Goal: Task Accomplishment & Management: Manage account settings

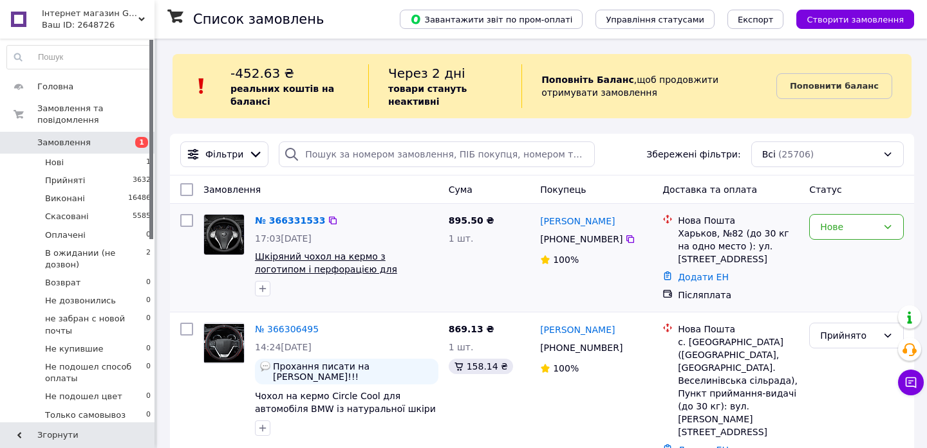
click at [302, 265] on span "Шкіряний чохол на кермо з логотипом і перфорацією для автомобіля Nissan, Чорний" at bounding box center [326, 270] width 142 height 36
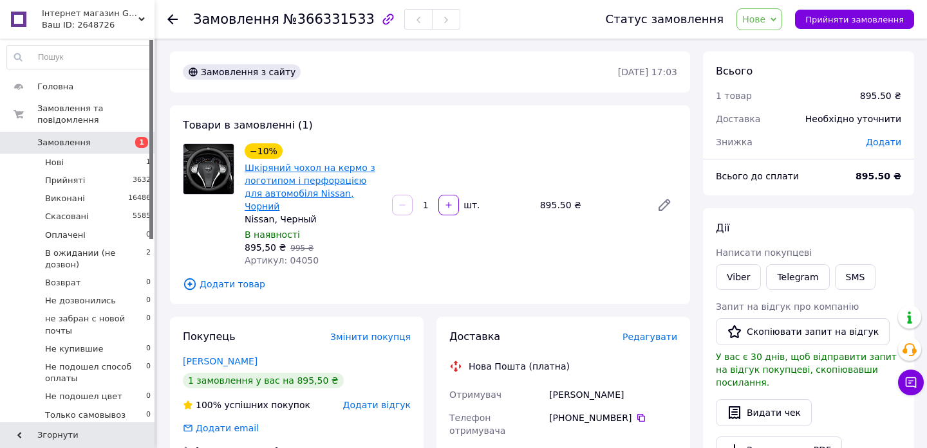
click at [333, 194] on link "Шкіряний чохол на кермо з логотипом і перфорацією для автомобіля Nissan, Чорний" at bounding box center [310, 187] width 131 height 49
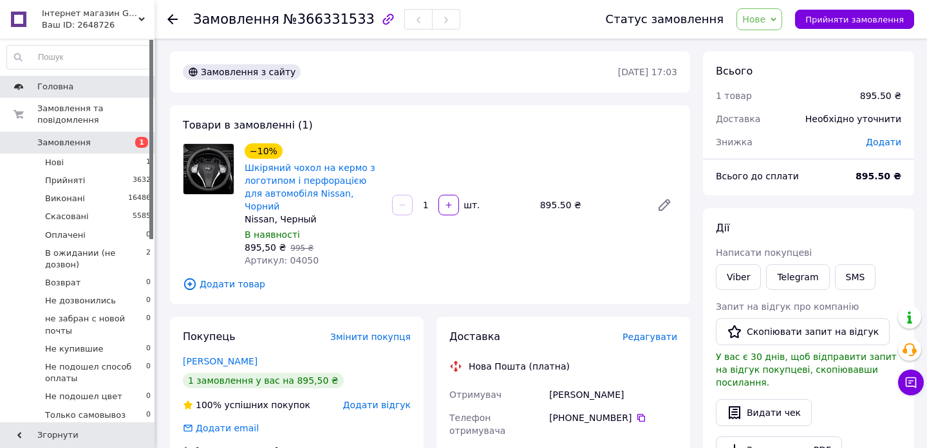
click at [60, 87] on span "Головна" at bounding box center [55, 87] width 36 height 12
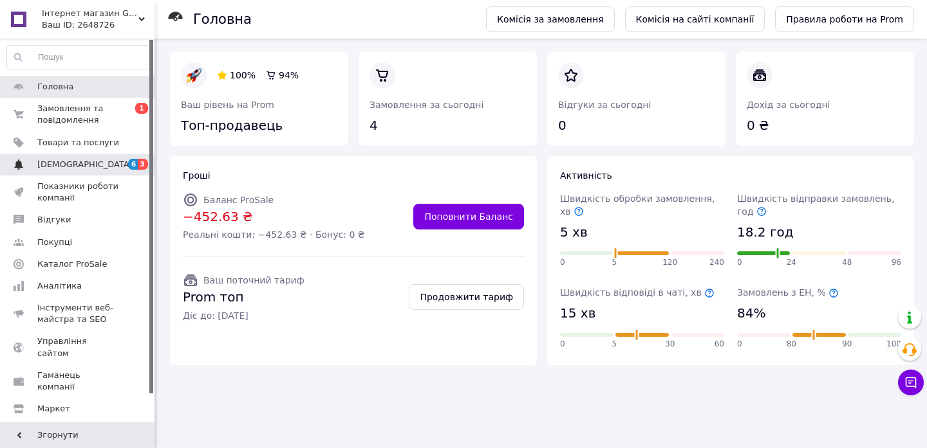
click at [71, 169] on span "[DEMOGRAPHIC_DATA]" at bounding box center [84, 165] width 95 height 12
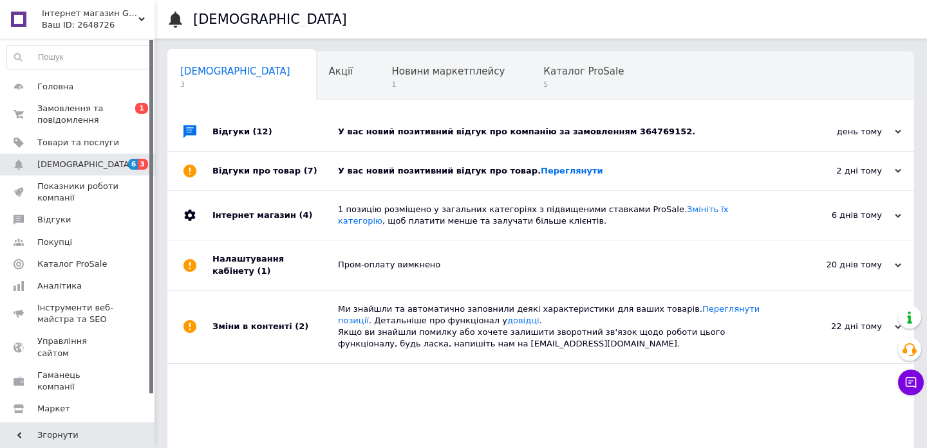
click at [549, 180] on div "У вас новий позитивний відгук про товар. Переглянути" at bounding box center [555, 171] width 434 height 39
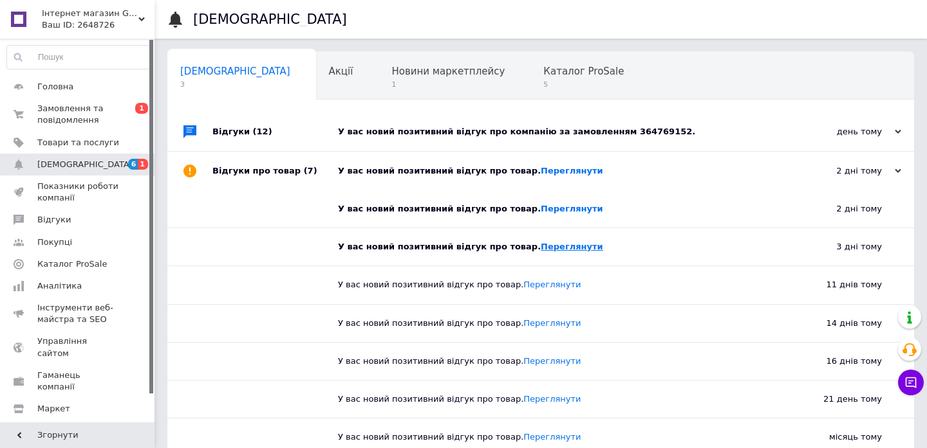
click at [549, 245] on link "Переглянути" at bounding box center [571, 247] width 62 height 10
click at [554, 208] on link "Переглянути" at bounding box center [571, 209] width 62 height 10
click at [560, 173] on link "Переглянути" at bounding box center [571, 171] width 62 height 10
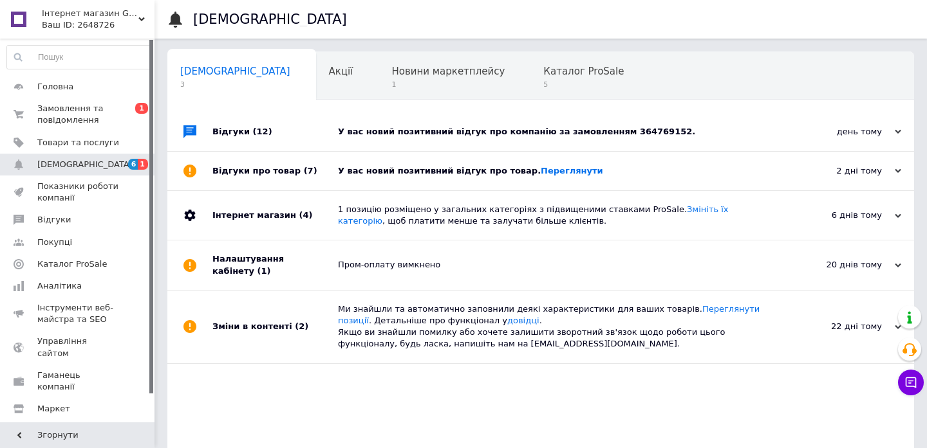
click at [476, 129] on div "У вас новий позитивний відгук про компанію за замовленням 364769152." at bounding box center [555, 132] width 434 height 12
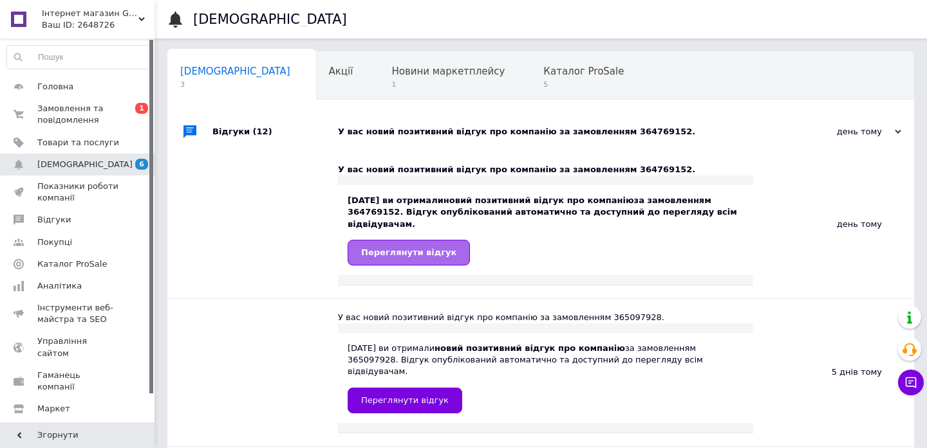
click at [415, 243] on link "Переглянути відгук" at bounding box center [408, 253] width 122 height 26
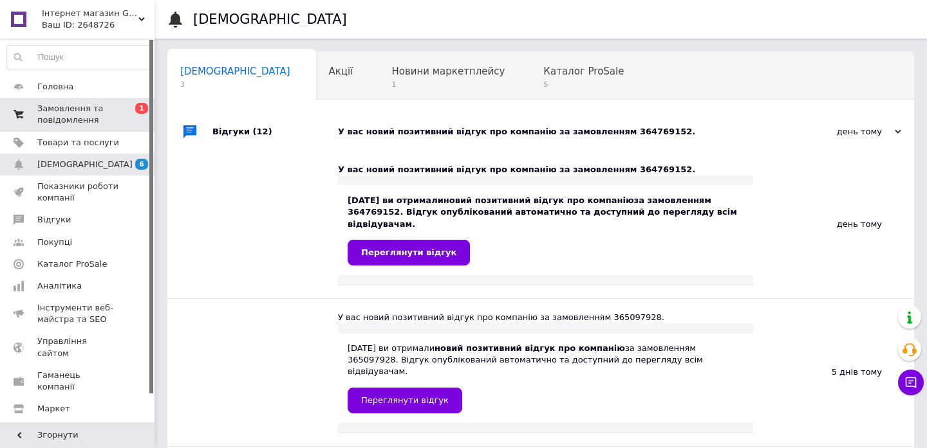
click at [64, 120] on span "Замовлення та повідомлення" at bounding box center [78, 114] width 82 height 23
